Goal: Information Seeking & Learning: Check status

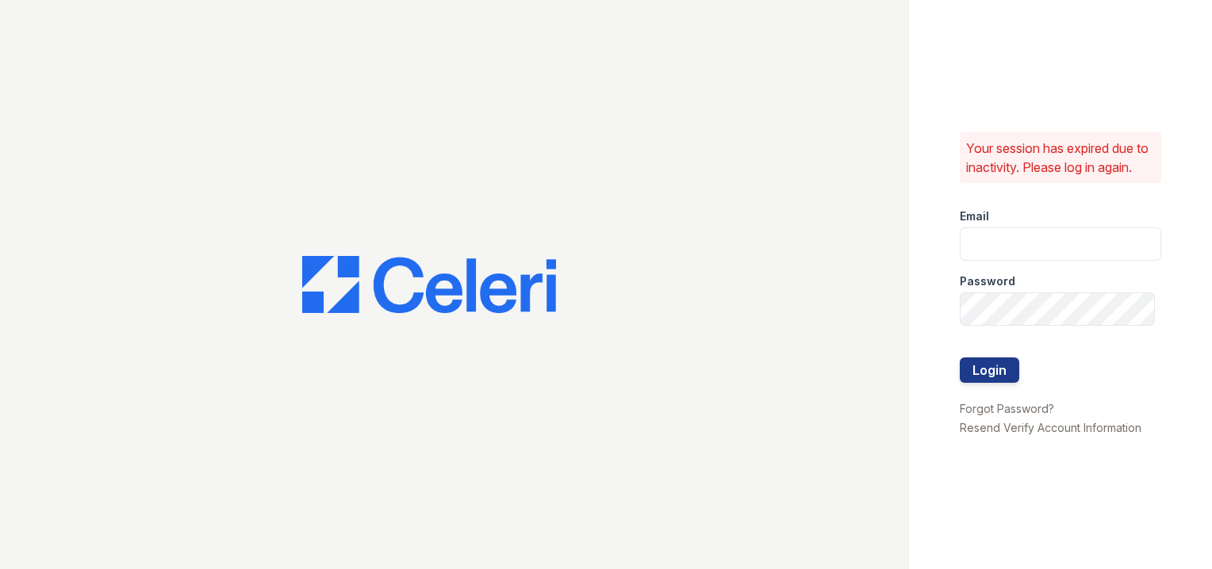
type input "[EMAIL_ADDRESS][DOMAIN_NAME]"
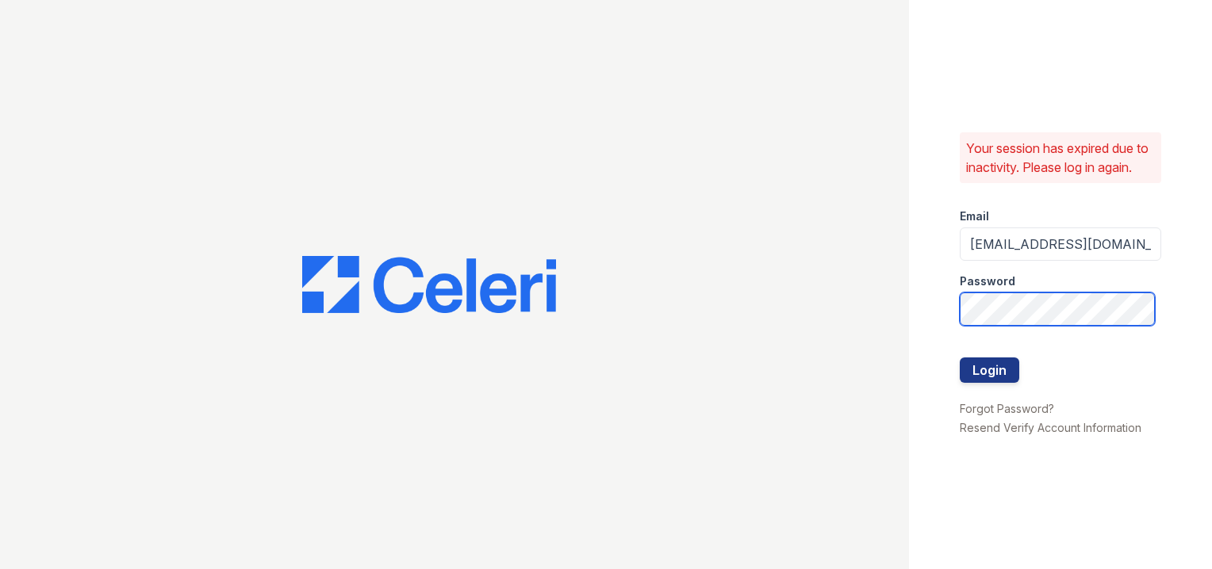
click at [406, 247] on div "Your session has expired due to inactivity. Please log in again. Email [EMAIL_A…" at bounding box center [606, 284] width 1212 height 569
click at [960, 358] on button "Login" at bounding box center [989, 370] width 59 height 25
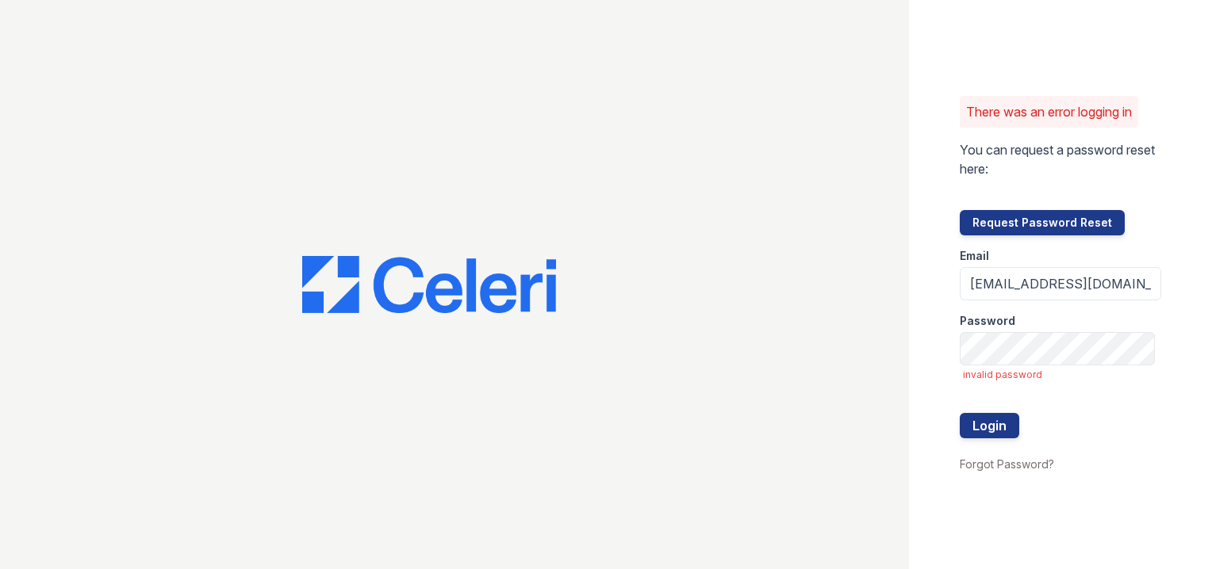
drag, startPoint x: 939, startPoint y: 381, endPoint x: 970, endPoint y: 368, distance: 33.4
click at [948, 378] on div "There was an error logging in You can request a password reset here: Request Pa…" at bounding box center [1060, 284] width 303 height 569
click at [676, 340] on div "There was an error logging in You can request a password reset here: Request Pa…" at bounding box center [606, 284] width 1212 height 569
click at [960, 413] on button "Login" at bounding box center [989, 425] width 59 height 25
click at [365, 251] on div "There was an error logging in You can request a password reset here: Request Pa…" at bounding box center [606, 284] width 1212 height 569
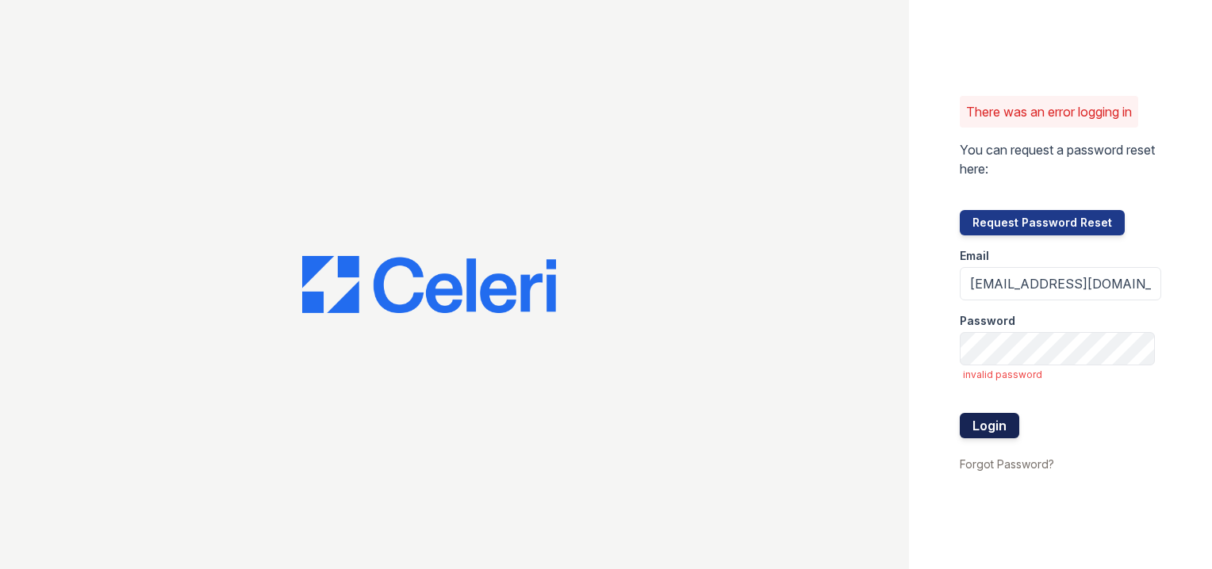
click at [1006, 422] on button "Login" at bounding box center [989, 425] width 59 height 25
click at [1007, 423] on button "Login" at bounding box center [989, 425] width 59 height 25
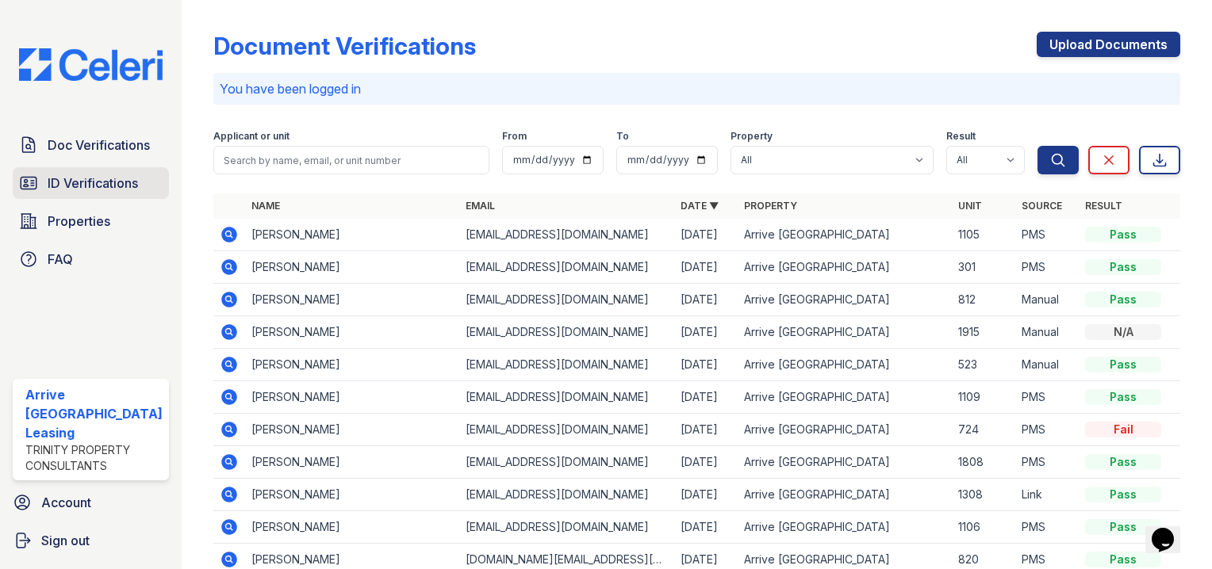
click at [33, 181] on icon at bounding box center [28, 183] width 19 height 19
drag, startPoint x: 36, startPoint y: 181, endPoint x: 110, endPoint y: 176, distance: 74.7
click at [37, 181] on icon at bounding box center [28, 183] width 19 height 19
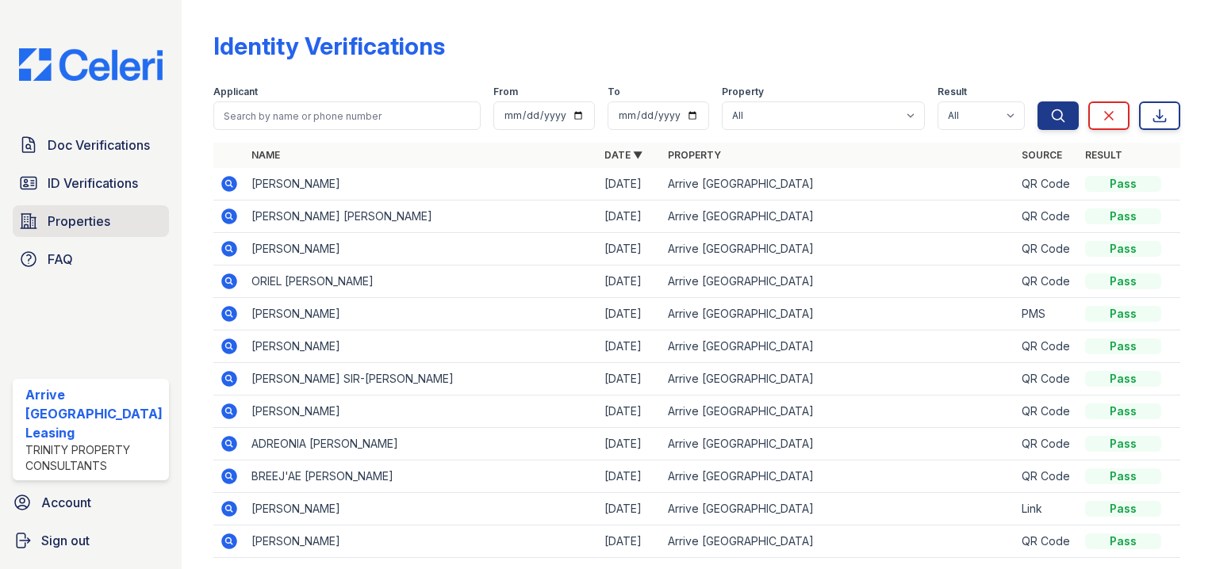
click at [109, 210] on link "Properties" at bounding box center [91, 221] width 156 height 32
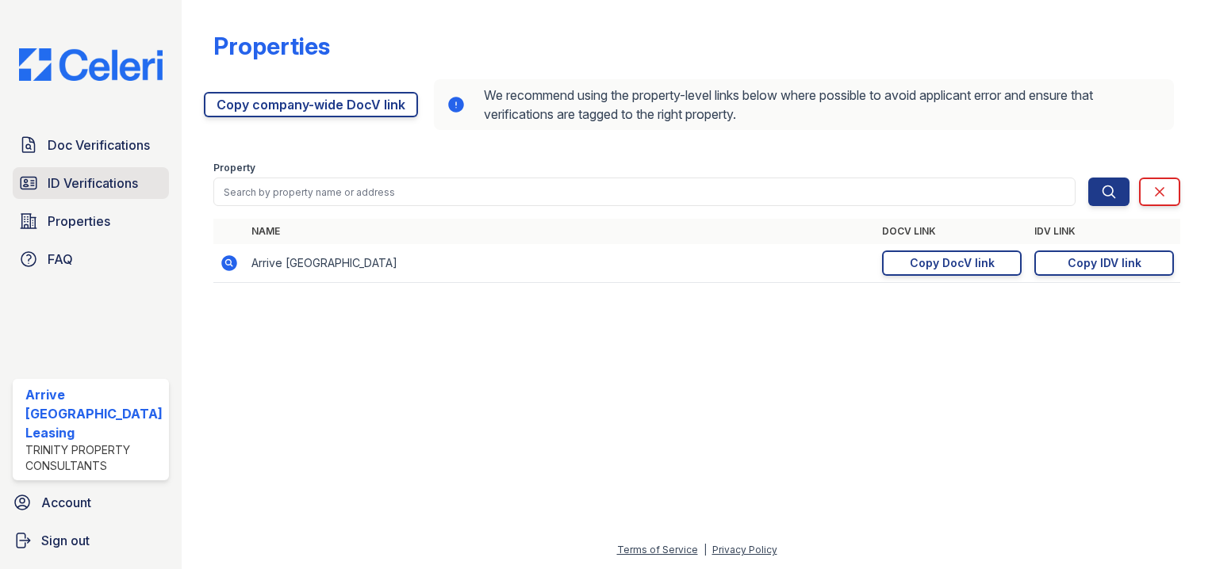
click at [113, 197] on link "ID Verifications" at bounding box center [91, 183] width 156 height 32
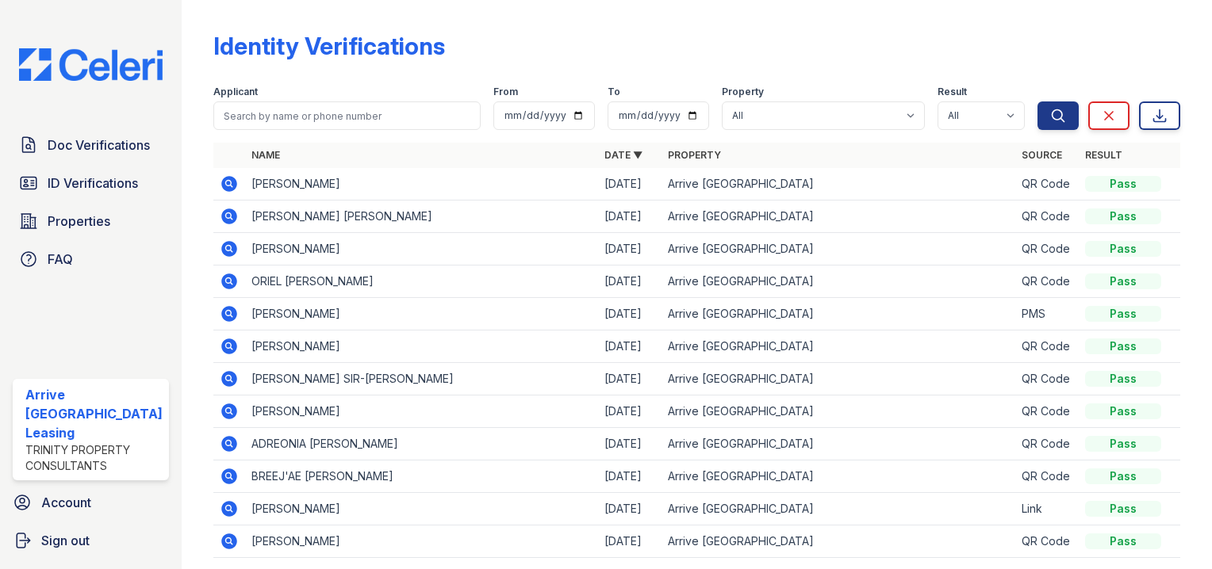
click at [116, 192] on span "ID Verifications" at bounding box center [93, 183] width 90 height 19
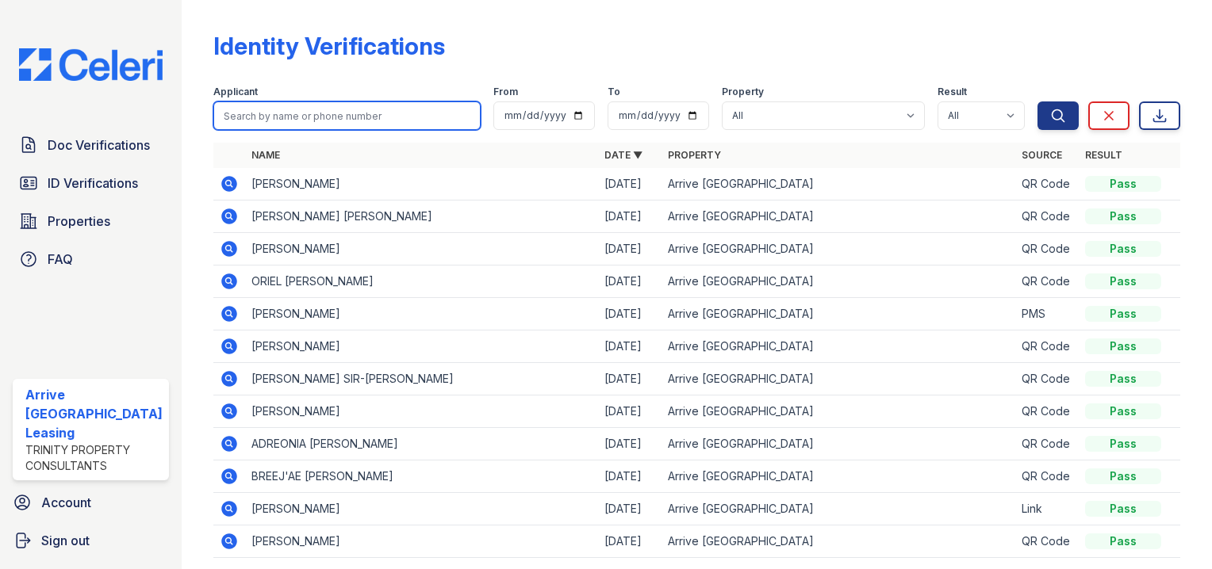
click at [408, 113] on input "search" at bounding box center [346, 116] width 267 height 29
click at [408, 116] on input "search" at bounding box center [346, 116] width 267 height 29
type input "elisac"
click at [1037, 102] on button "Search" at bounding box center [1057, 116] width 41 height 29
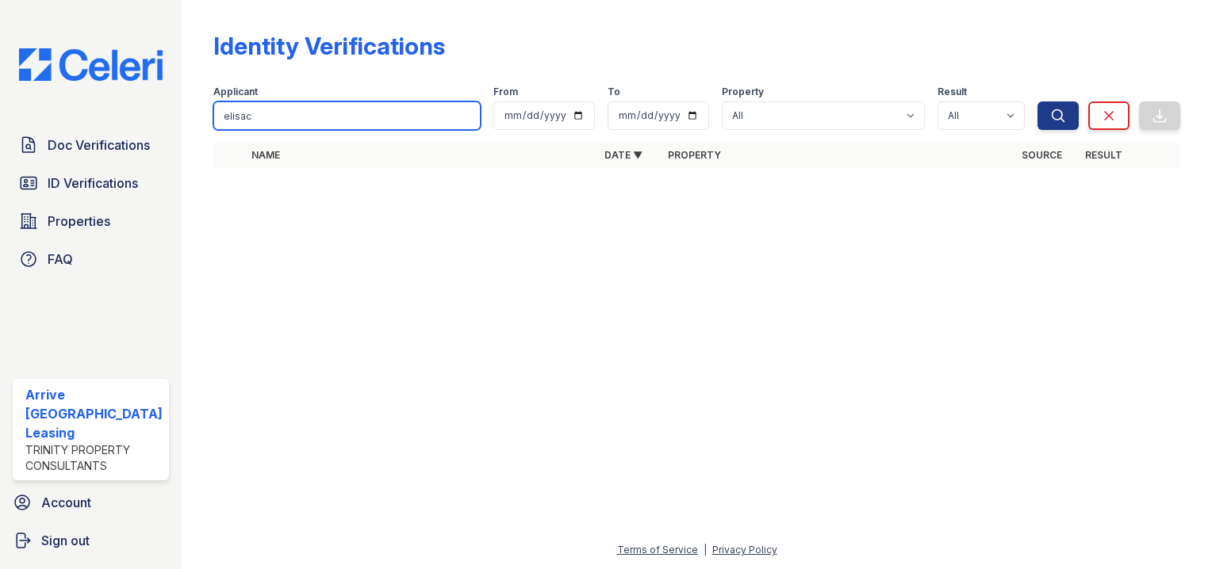
click at [307, 117] on input "elisac" at bounding box center [346, 116] width 267 height 29
type input "elisa"
click at [1037, 102] on button "Search" at bounding box center [1057, 116] width 41 height 29
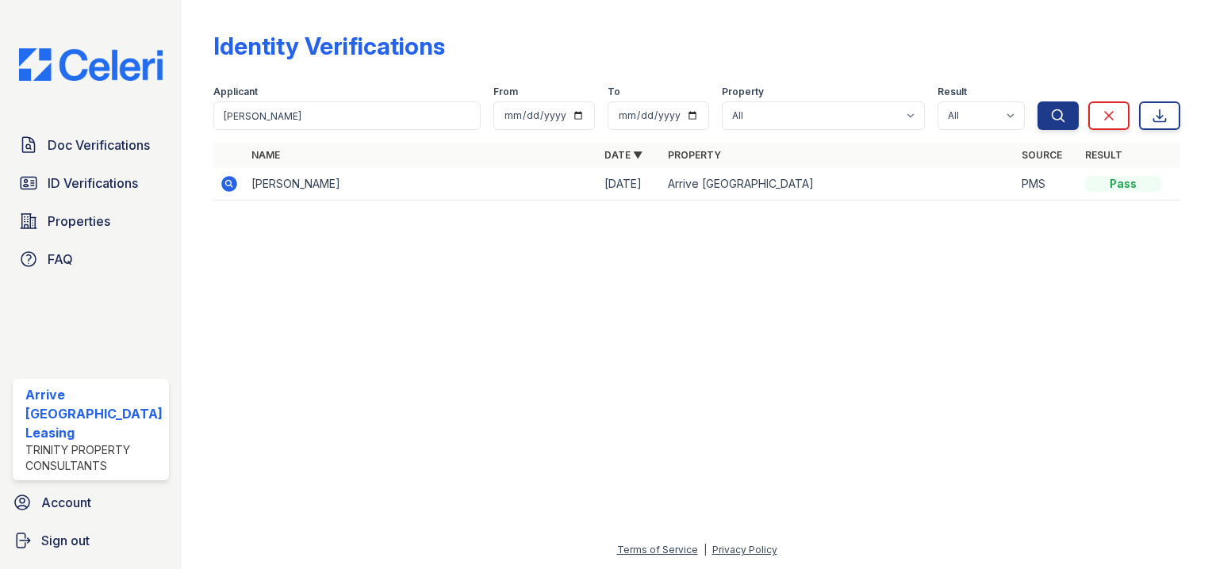
click at [221, 179] on icon at bounding box center [229, 184] width 16 height 16
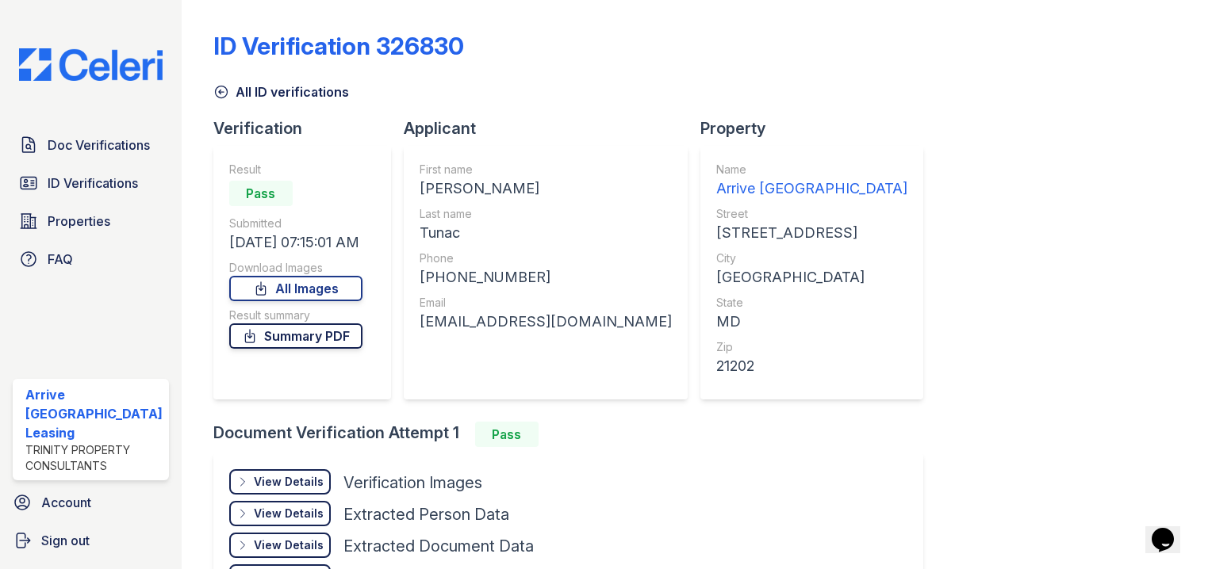
click at [313, 331] on link "Summary PDF" at bounding box center [295, 336] width 133 height 25
click at [340, 287] on link "All Images" at bounding box center [295, 288] width 133 height 25
